Goal: Task Accomplishment & Management: Manage account settings

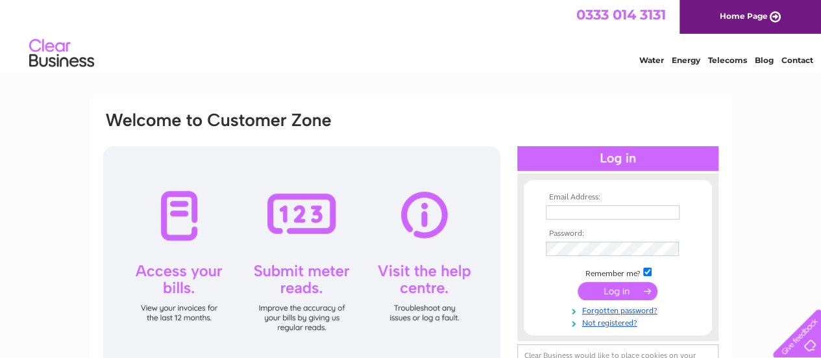
click at [609, 208] on input "text" at bounding box center [613, 212] width 134 height 14
type input "info@yellabrickroad.co.uk"
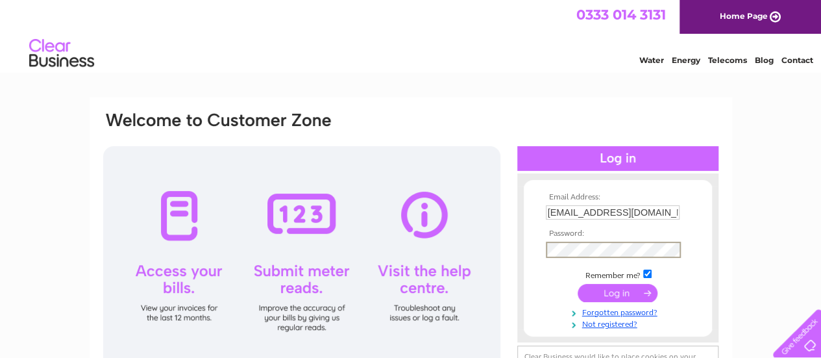
click at [578, 284] on input "submit" at bounding box center [618, 293] width 80 height 18
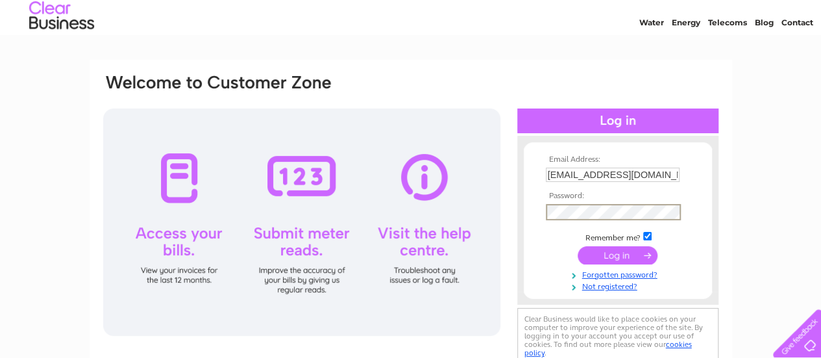
scroll to position [65, 0]
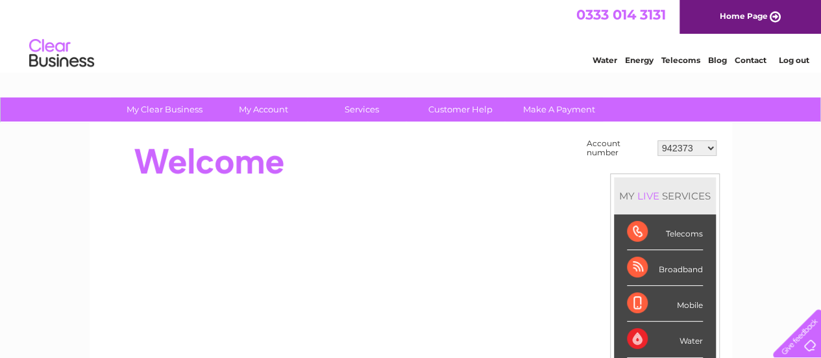
scroll to position [65, 0]
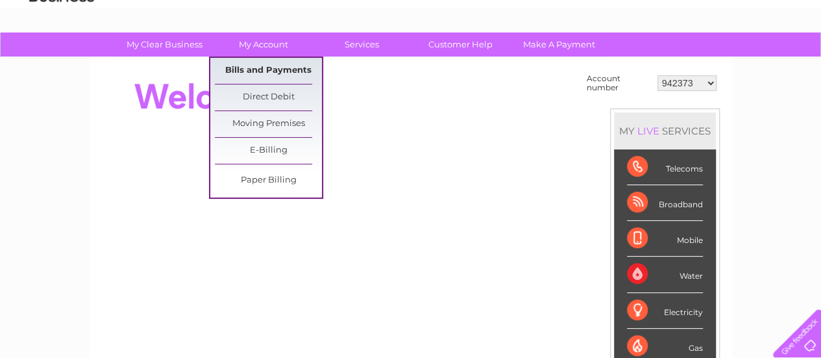
click at [288, 69] on link "Bills and Payments" at bounding box center [268, 71] width 107 height 26
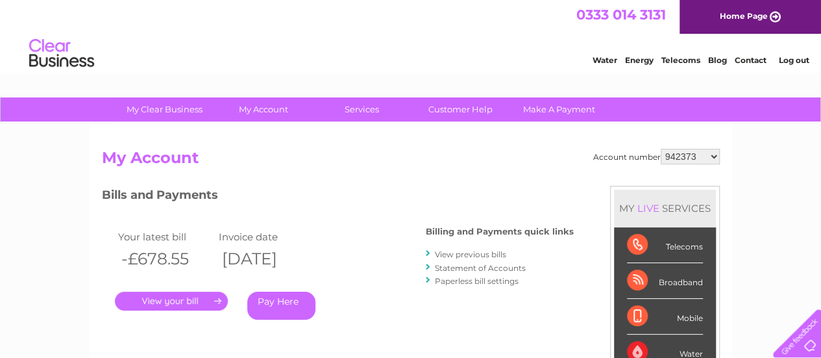
scroll to position [65, 0]
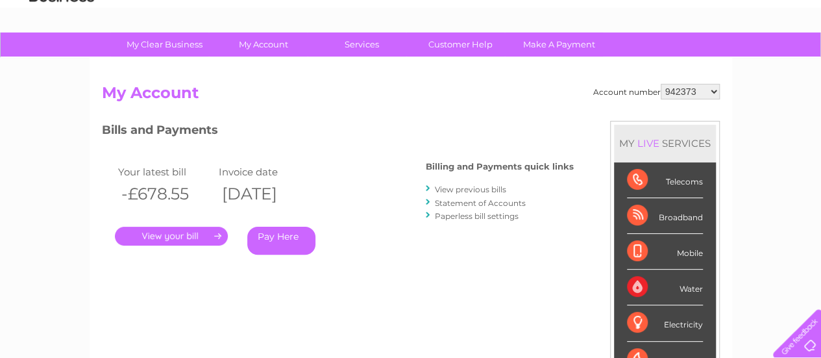
click at [171, 233] on link "." at bounding box center [171, 236] width 113 height 19
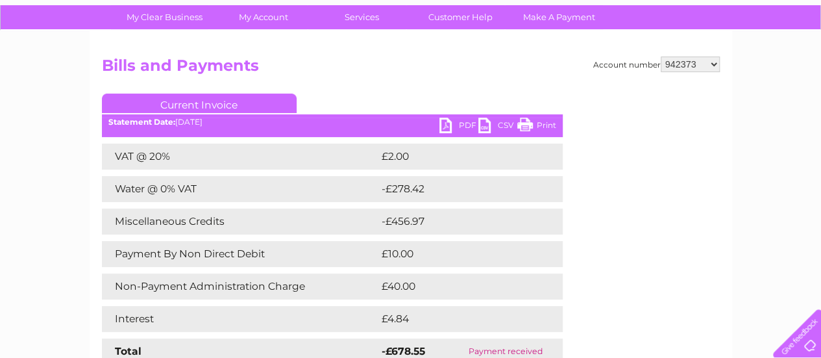
scroll to position [65, 0]
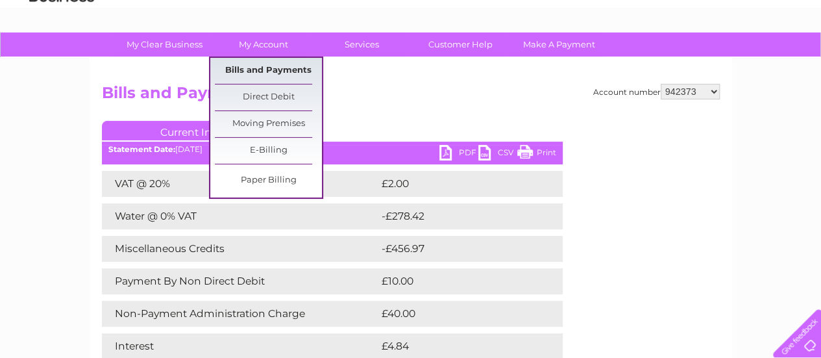
click at [280, 69] on link "Bills and Payments" at bounding box center [268, 71] width 107 height 26
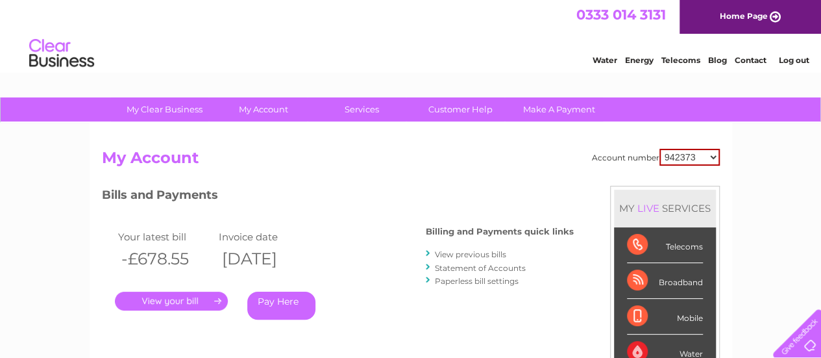
click at [513, 271] on link "Statement of Accounts" at bounding box center [480, 268] width 91 height 10
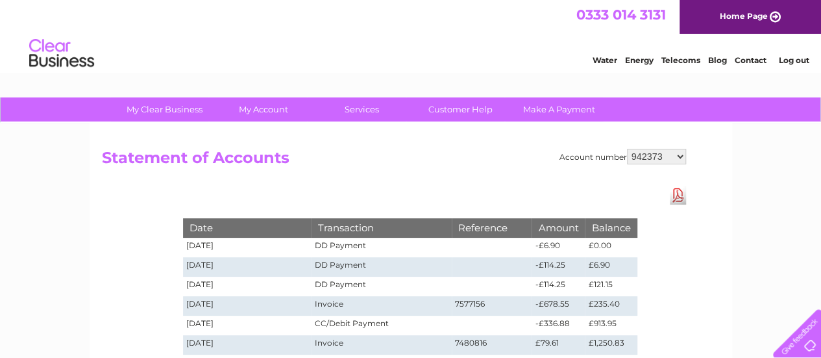
click at [648, 154] on select "942373 30317477" at bounding box center [656, 157] width 59 height 16
select select "30317477"
click at [627, 149] on select "942373 30317477" at bounding box center [656, 157] width 59 height 16
click at [750, 64] on link "Contact" at bounding box center [751, 60] width 32 height 10
